Goal: Information Seeking & Learning: Understand process/instructions

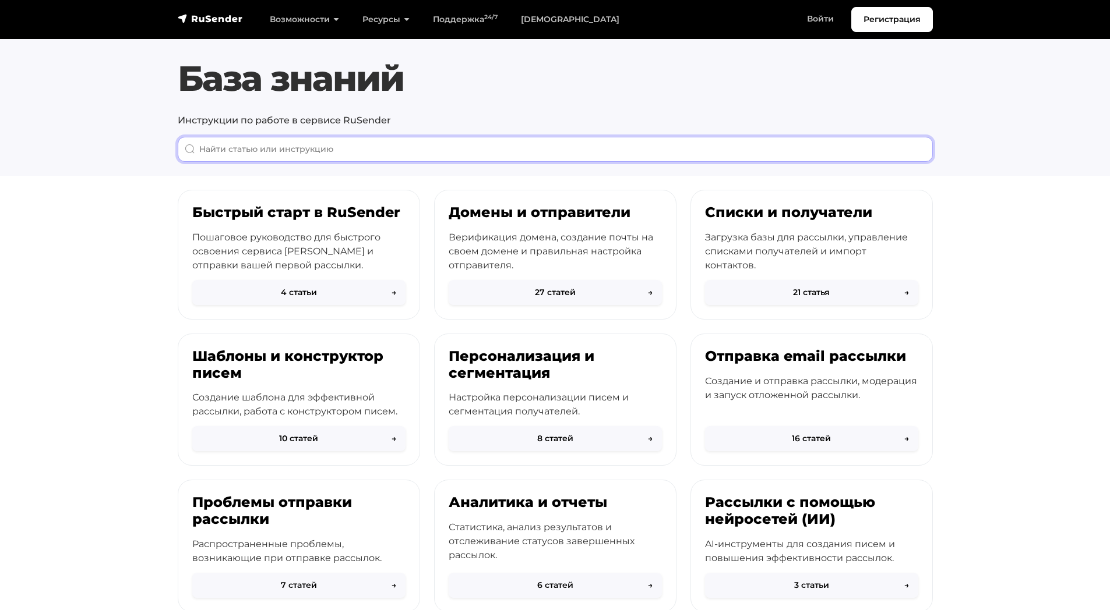
click at [431, 161] on input "When autocomplete results are available use up and down arrows to review and en…" at bounding box center [555, 149] width 755 height 25
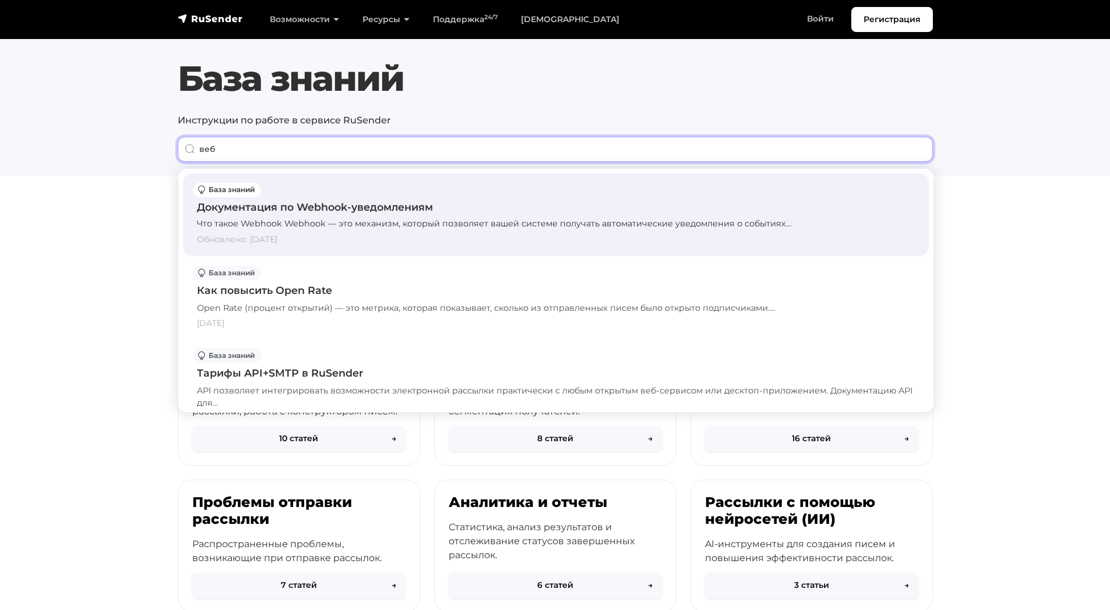
type input "веб"
click at [480, 213] on div "Документация по Webhook-уведомлениям" at bounding box center [556, 207] width 718 height 15
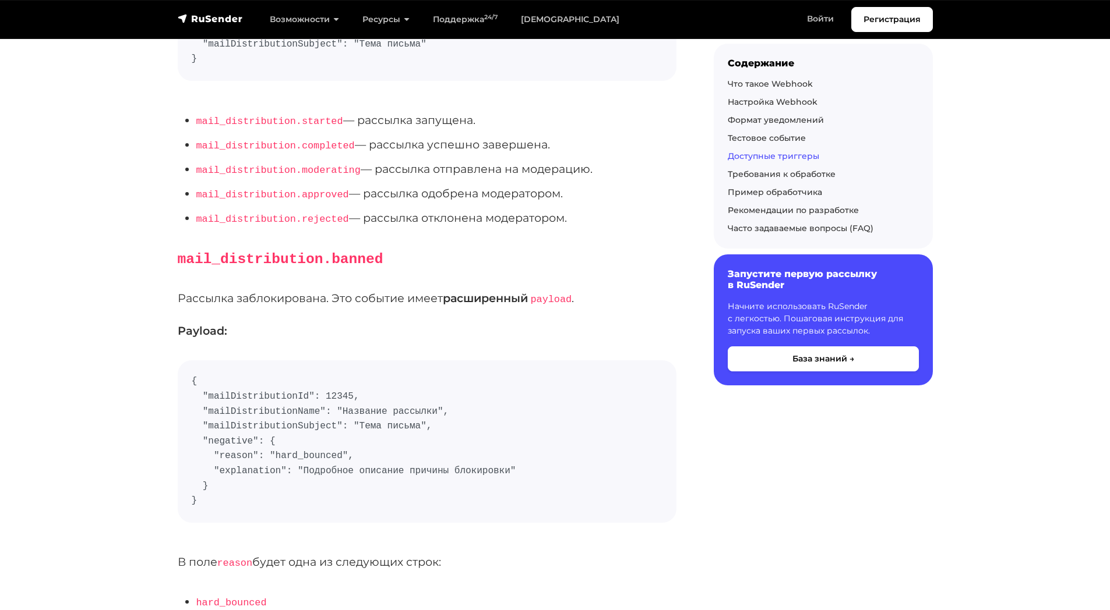
scroll to position [1995, 0]
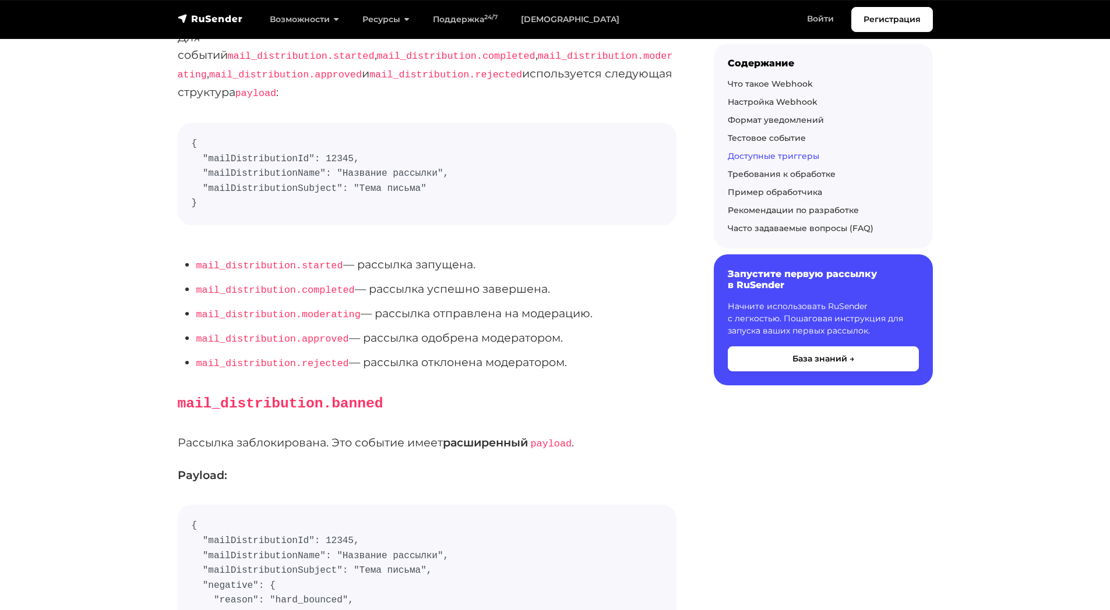
click at [394, 259] on li "mail_distribution.started — рассылка запущена." at bounding box center [436, 265] width 480 height 19
drag, startPoint x: 394, startPoint y: 259, endPoint x: 459, endPoint y: 259, distance: 65.2
click at [459, 259] on li "mail_distribution.started — рассылка запущена." at bounding box center [436, 265] width 480 height 19
copy li "рассылка запущена"
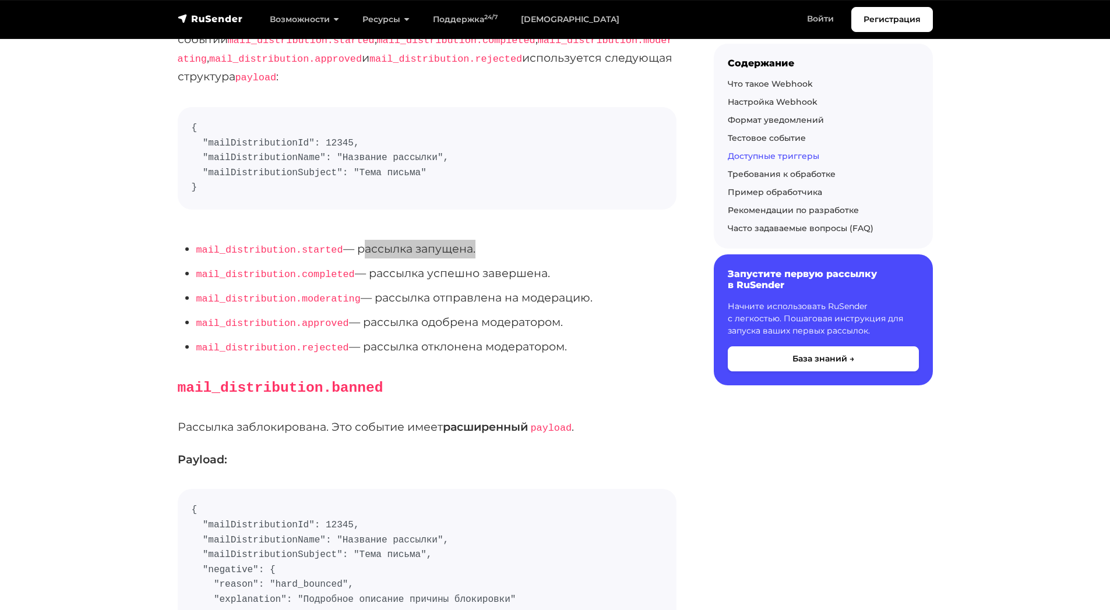
scroll to position [1952, 0]
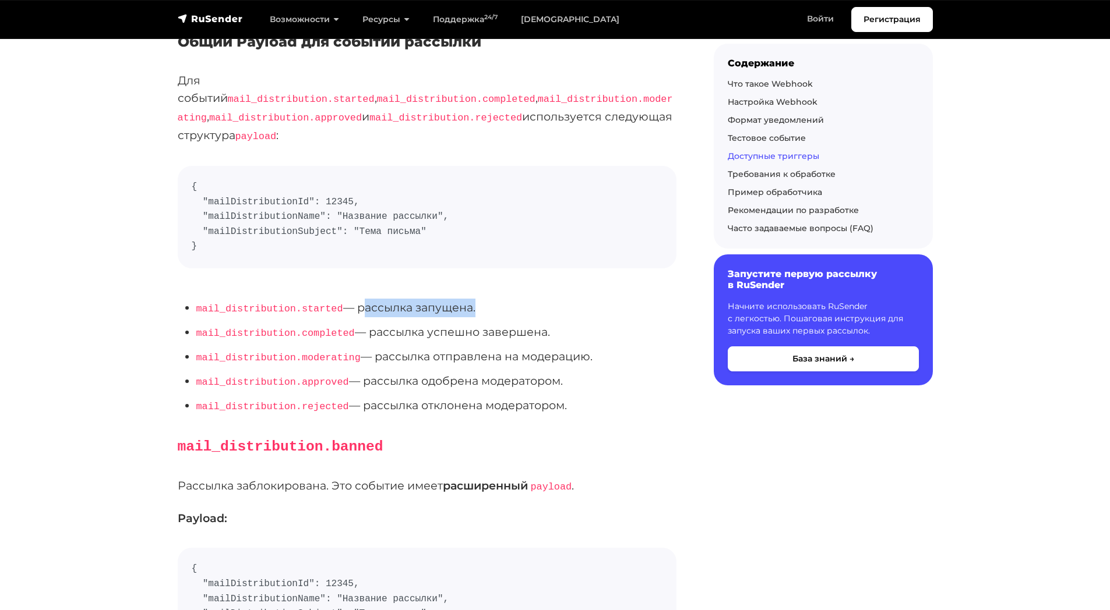
click at [414, 323] on li "mail_distribution.completed — рассылка успешно завершена." at bounding box center [436, 332] width 480 height 19
drag, startPoint x: 469, startPoint y: 324, endPoint x: 503, endPoint y: 324, distance: 33.8
click at [503, 324] on li "mail_distribution.completed — рассылка успешно завершена." at bounding box center [436, 332] width 480 height 19
copy li "рассылка успешно завершена"
click at [407, 348] on li "mail_distribution.moderating — рассылка отправлена на модерацию." at bounding box center [436, 357] width 480 height 19
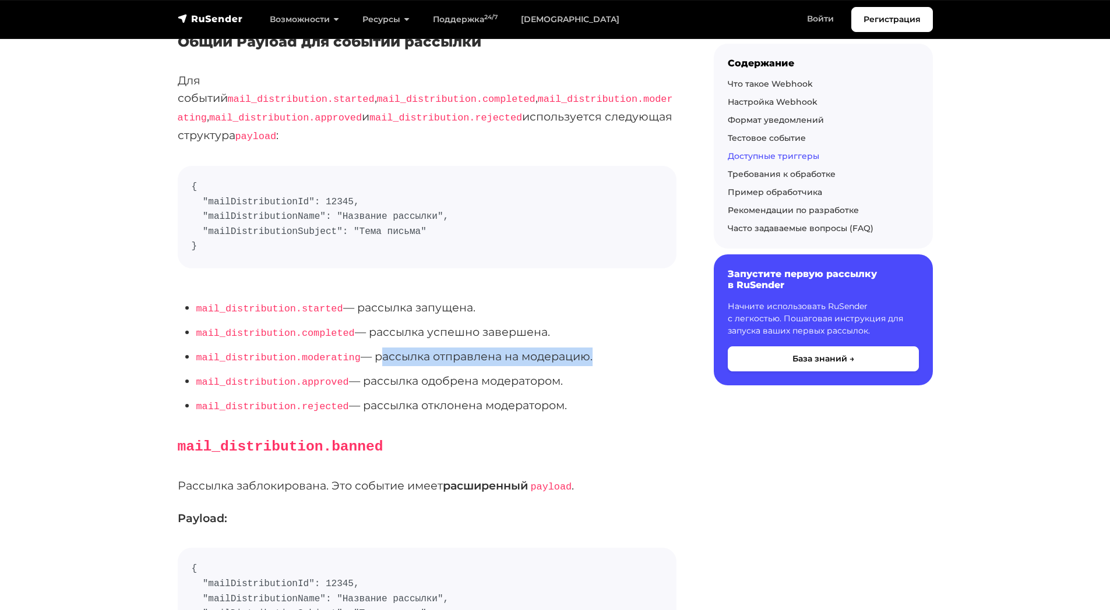
drag, startPoint x: 407, startPoint y: 344, endPoint x: 539, endPoint y: 350, distance: 132.3
click at [539, 350] on li "mail_distribution.moderating — рассылка отправлена на модерацию." at bounding box center [436, 357] width 480 height 19
copy li "рассылка отправлена на модерацию"
click at [411, 375] on li "mail_distribution.approved — рассылка одобрена модератором." at bounding box center [436, 381] width 480 height 19
drag, startPoint x: 428, startPoint y: 375, endPoint x: 495, endPoint y: 375, distance: 67.6
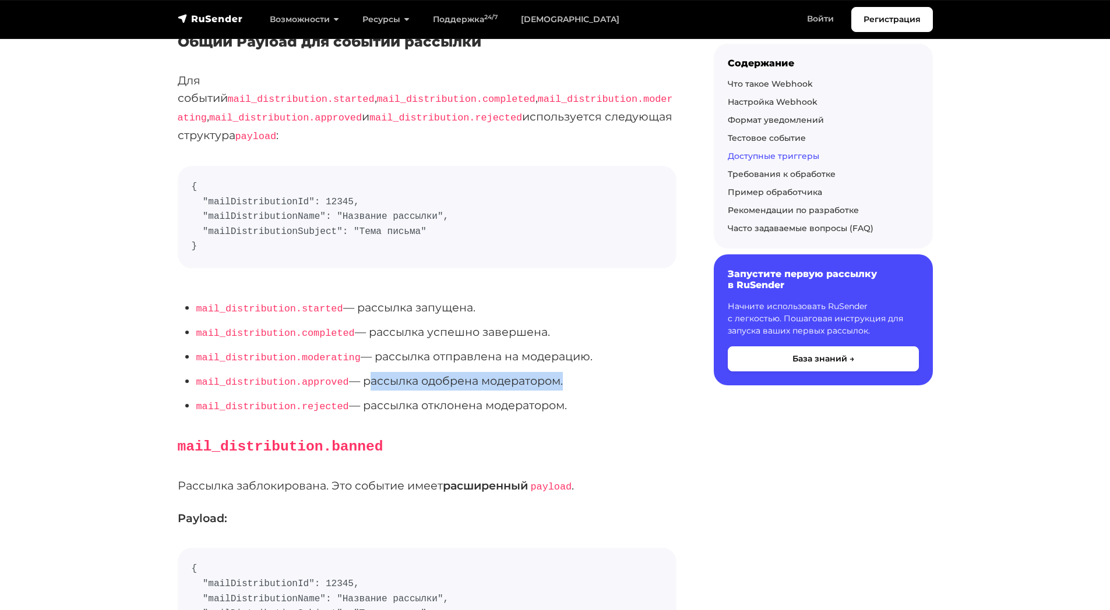
click at [495, 375] on li "mail_distribution.approved — рассылка одобрена модератором." at bounding box center [436, 381] width 480 height 19
copy li "рассылка одобрена модератором"
click at [402, 399] on li "mail_distribution.rejected — рассылка отклонена модератором." at bounding box center [436, 406] width 480 height 19
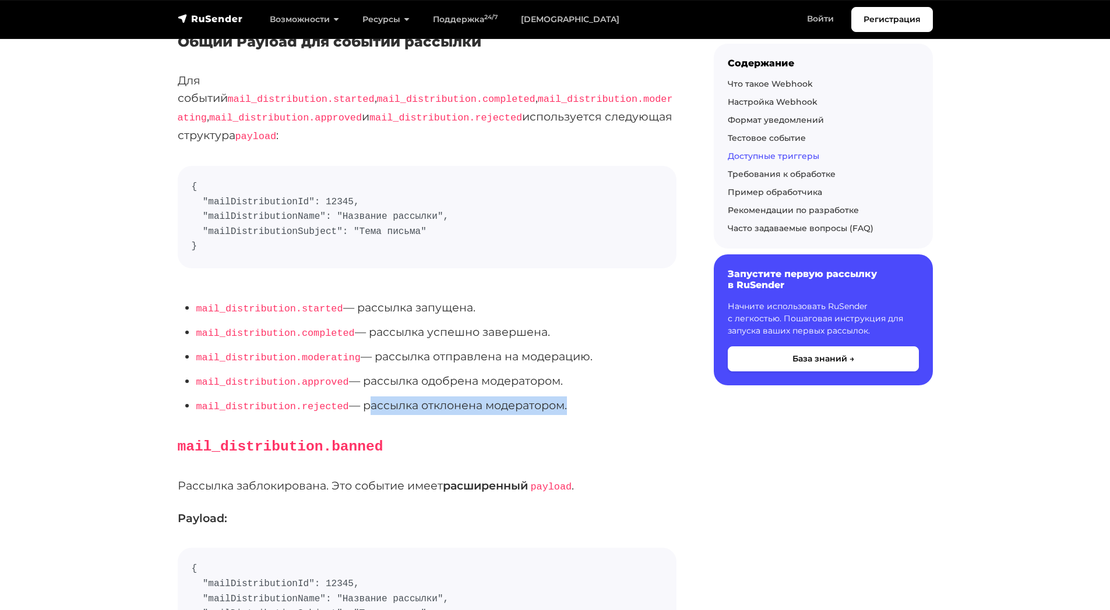
drag, startPoint x: 404, startPoint y: 399, endPoint x: 497, endPoint y: 400, distance: 93.8
click at [497, 400] on li "mail_distribution.rejected — рассылка отклонена модератором." at bounding box center [436, 406] width 480 height 19
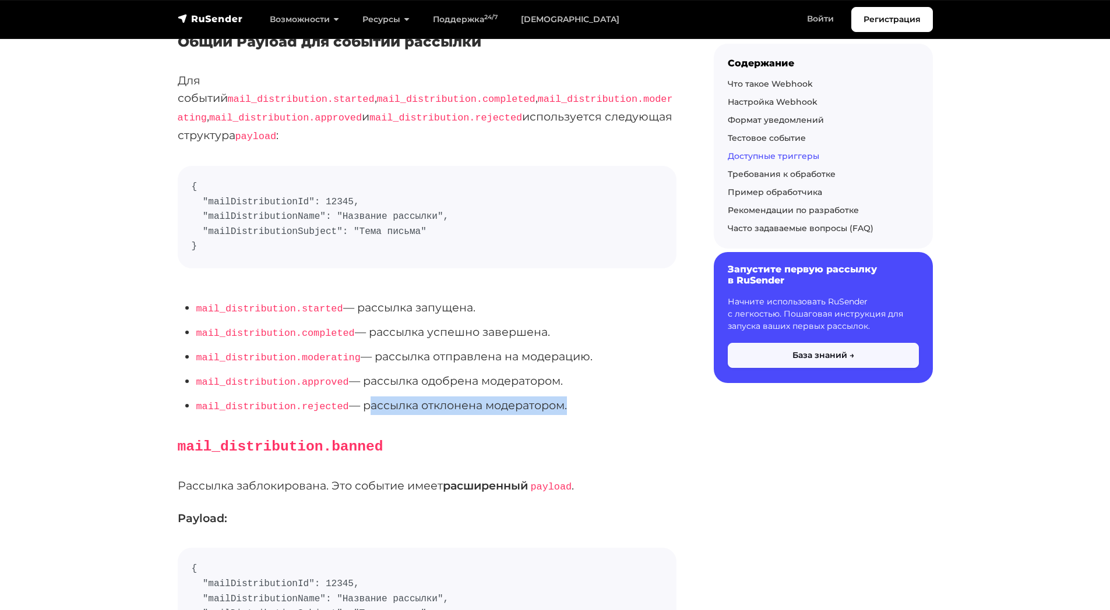
copy li "рассылка отклонена модератором"
